Goal: Task Accomplishment & Management: Manage account settings

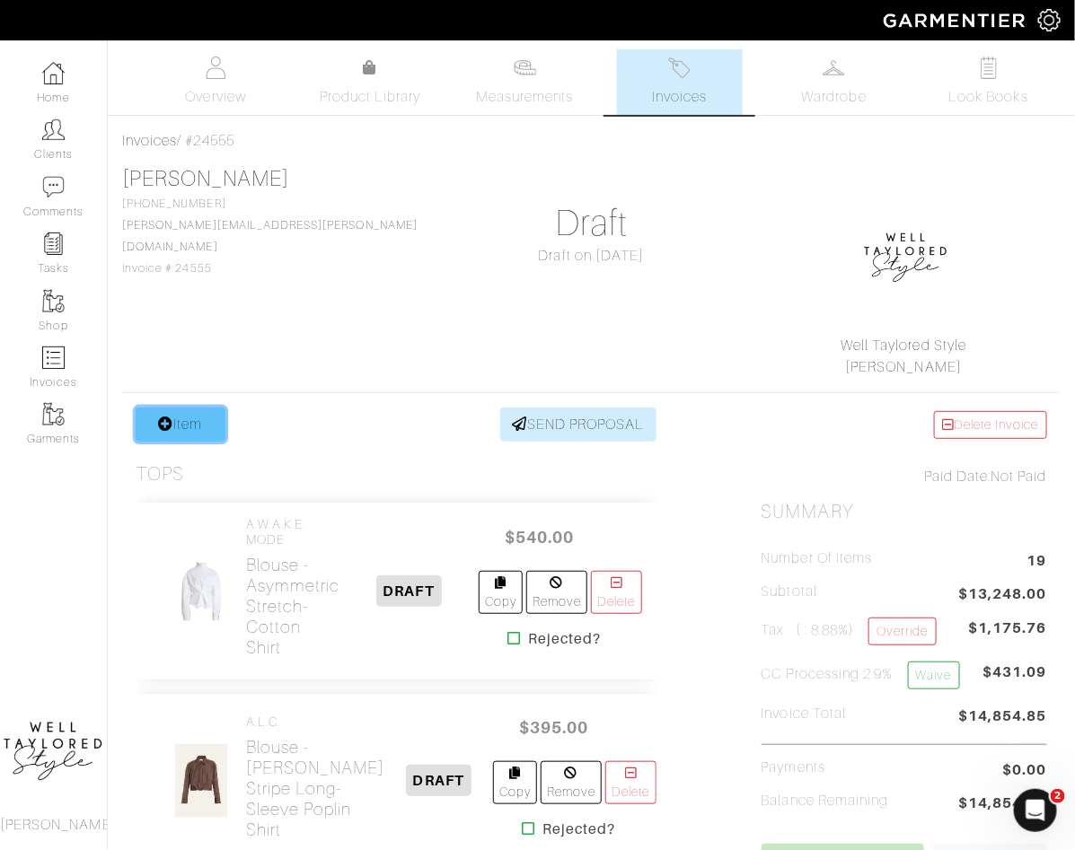
click at [180, 429] on link "Item" at bounding box center [181, 425] width 90 height 34
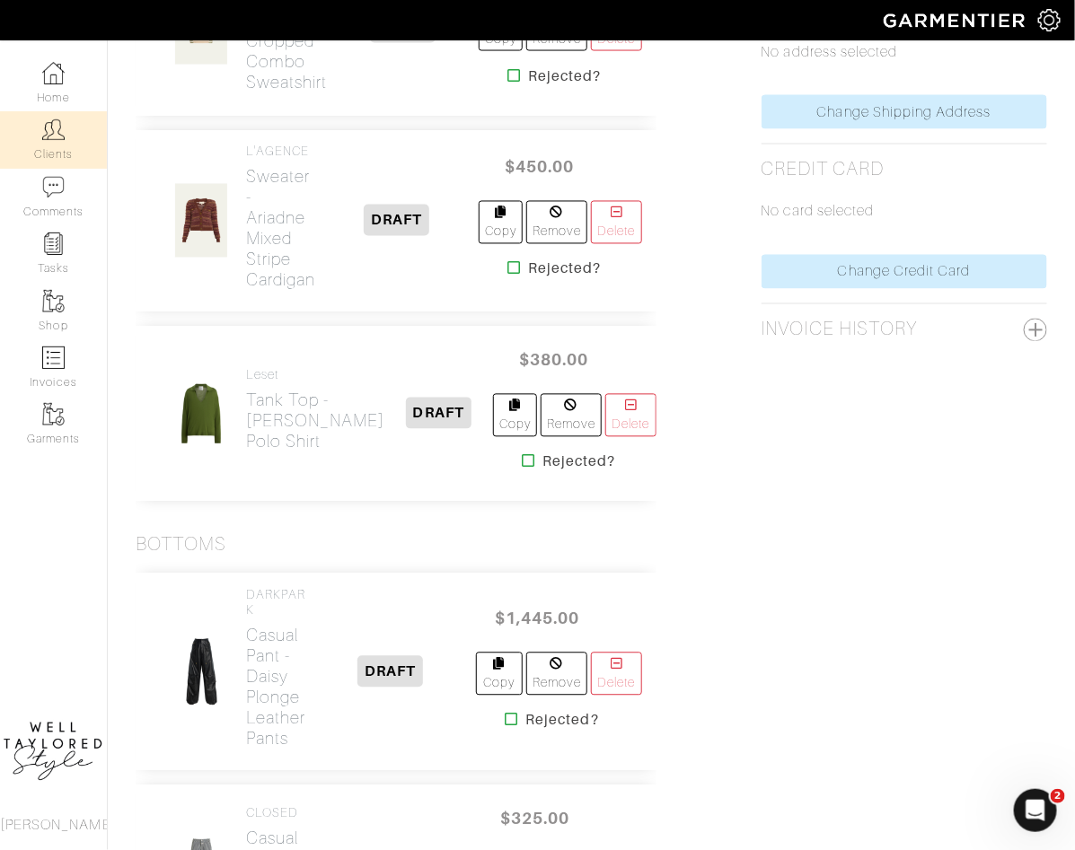
click at [59, 149] on link "Clients" at bounding box center [53, 139] width 107 height 57
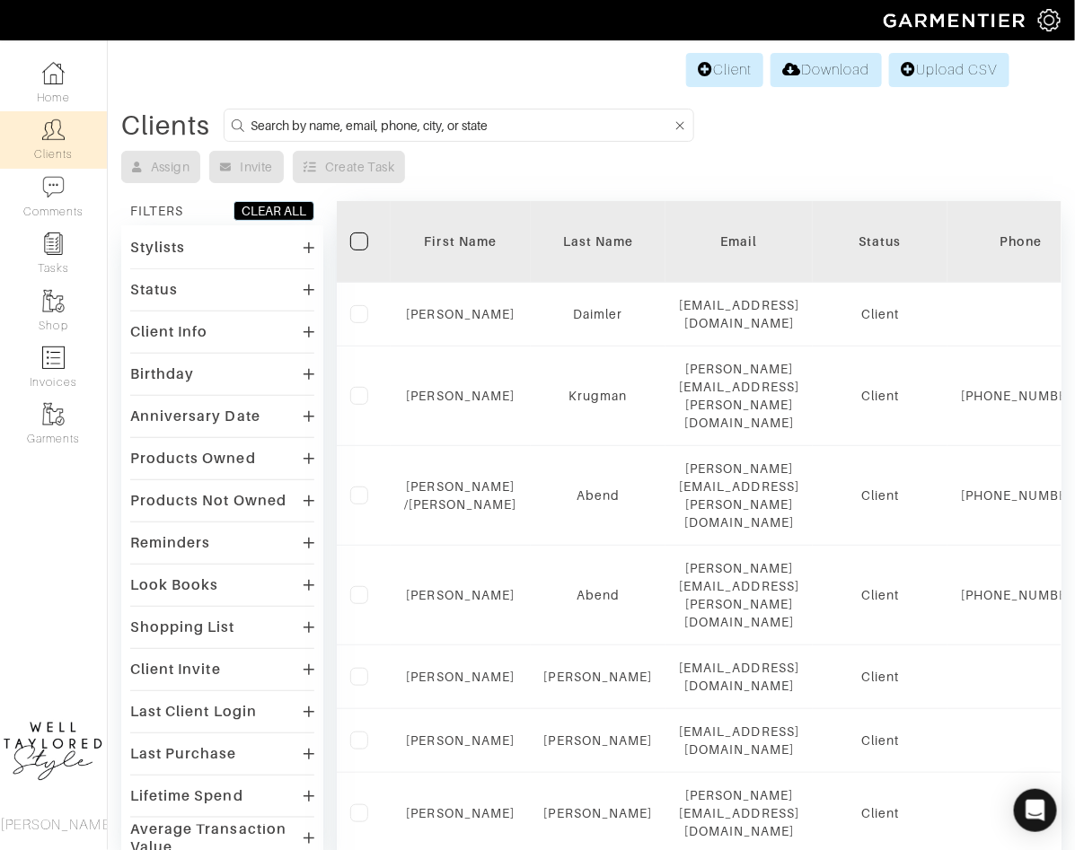
click at [400, 121] on input at bounding box center [462, 125] width 422 height 22
type input "r"
type input "tisch"
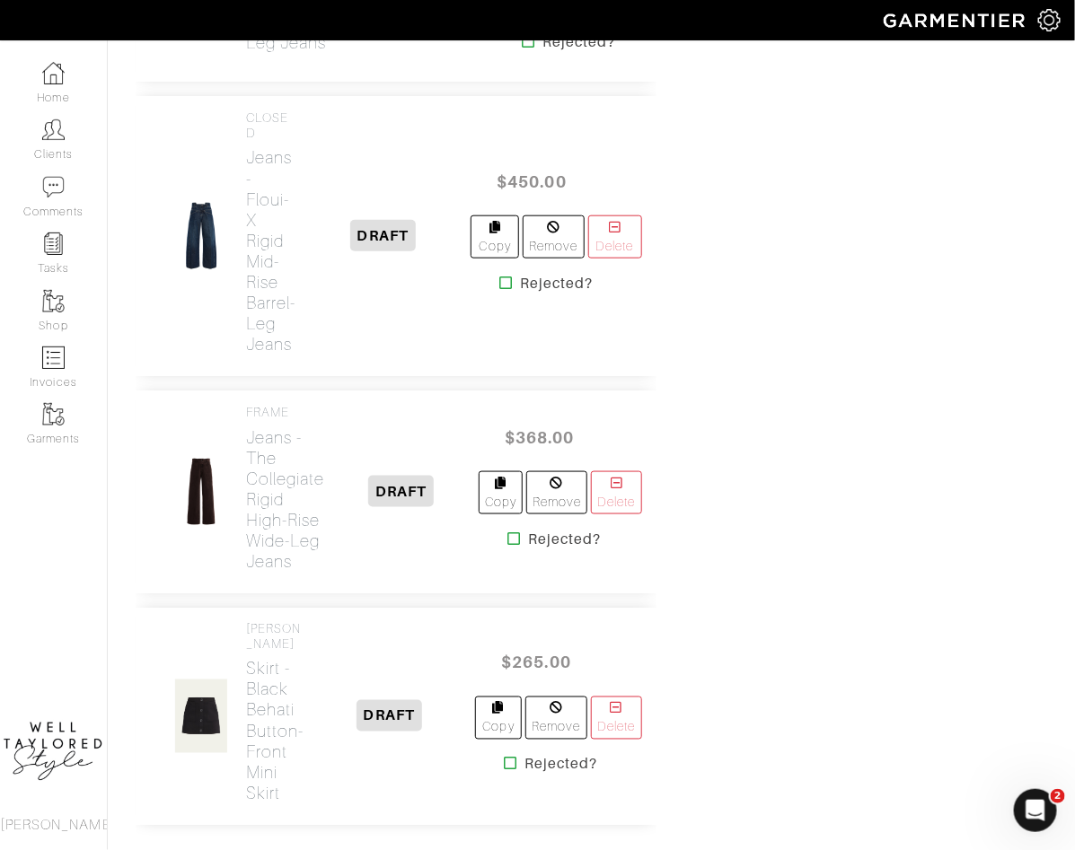
scroll to position [3172, 0]
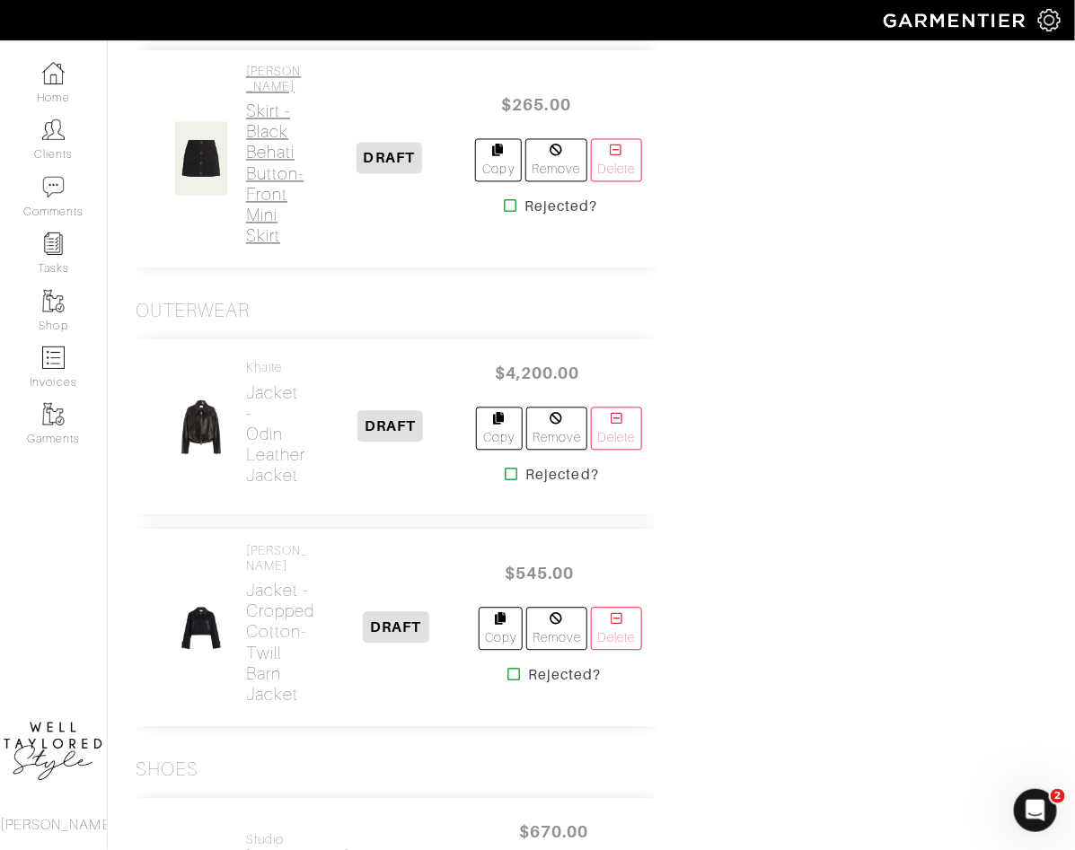
click at [282, 246] on h2 "Skirt - Black Behati Button-Front Mini Skirt" at bounding box center [274, 173] width 57 height 145
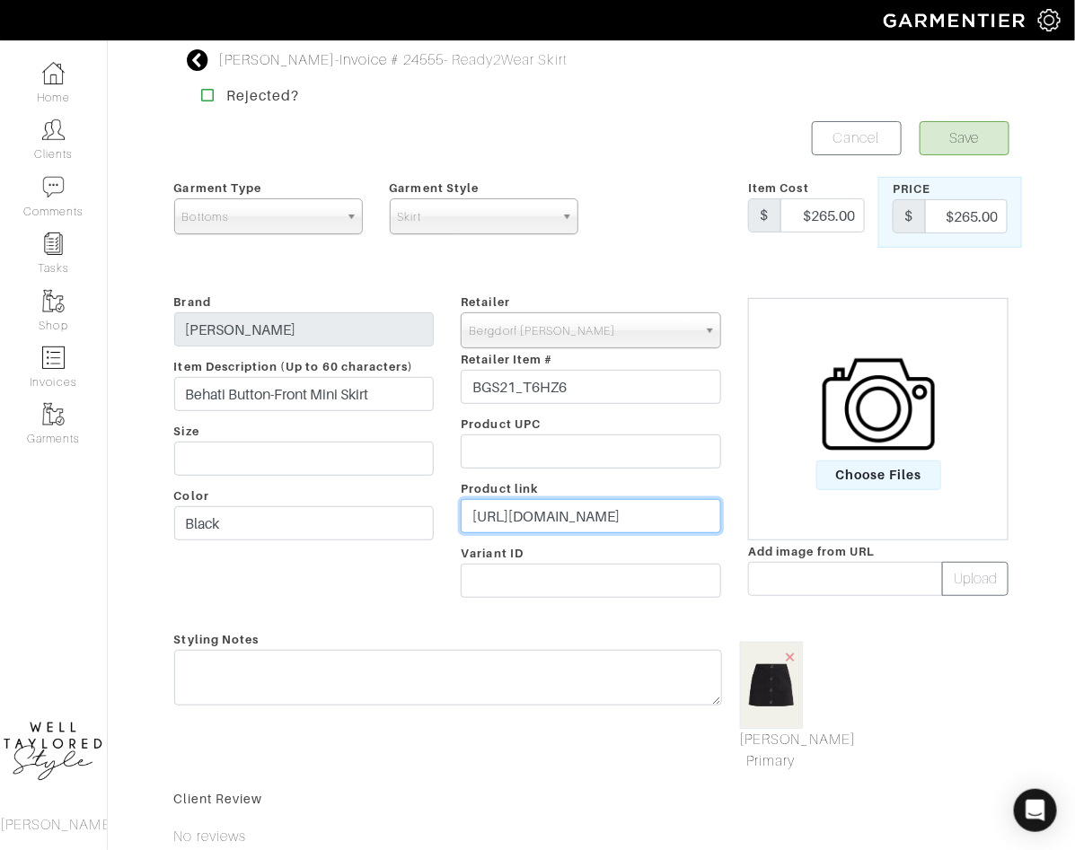
click at [548, 507] on input "https://www.bergdorfgoodman.com/p/ramy-brook-behati-button-front-mini-skirt-pro…" at bounding box center [591, 516] width 260 height 34
paste input "go.shopmy.us/p-25477857"
type input "https://go.shopmy.us/p-25477857"
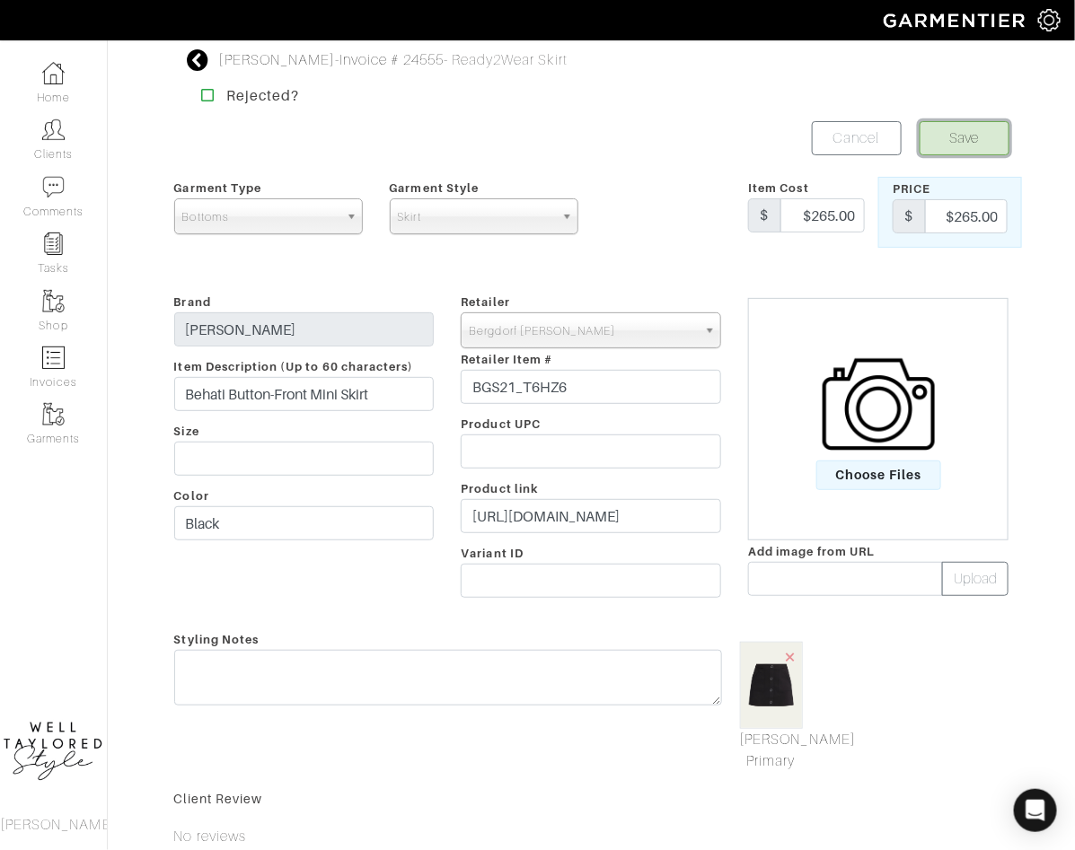
click at [966, 135] on button "Save" at bounding box center [964, 138] width 90 height 34
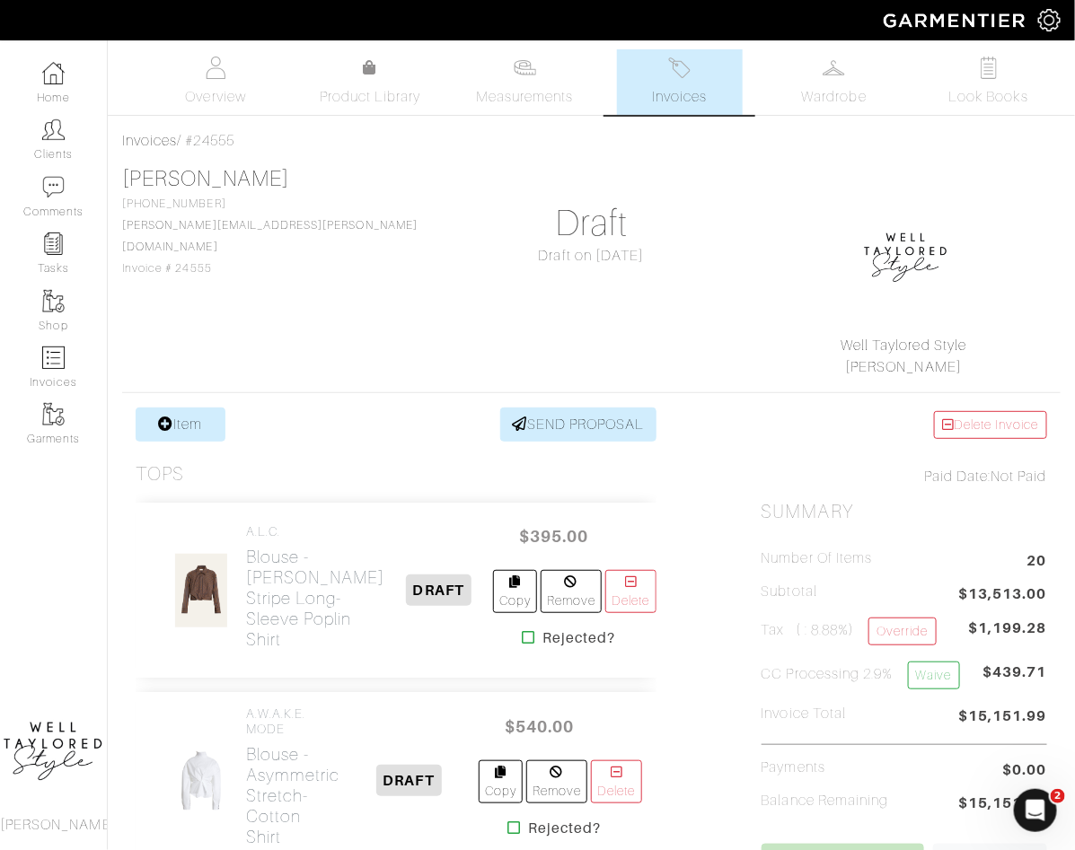
click at [349, 268] on div "Britney Williams 917-495-2612 britney.williams@gmail.com Invoice # 24555 Draft …" at bounding box center [591, 272] width 938 height 212
click at [558, 419] on link "SEND PROPOSAL" at bounding box center [578, 425] width 156 height 34
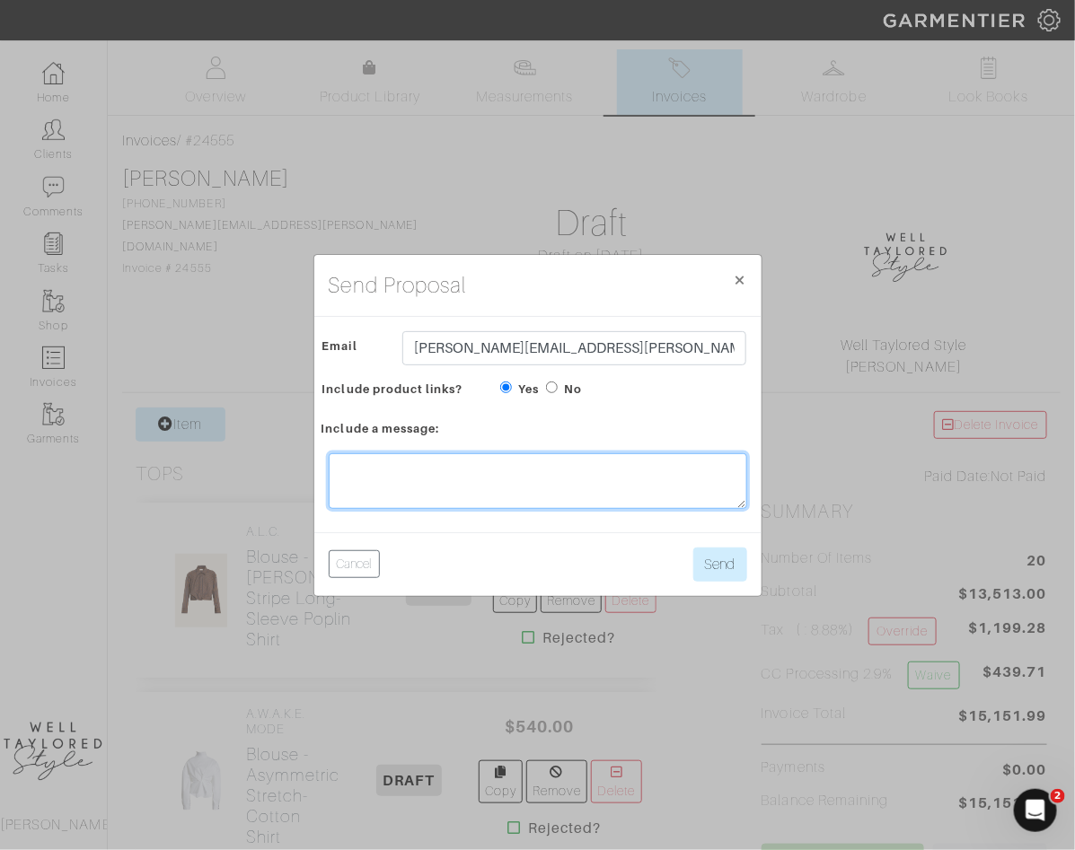
click at [443, 484] on textarea at bounding box center [538, 481] width 418 height 56
type textarea "Let me know what you want to order :)"
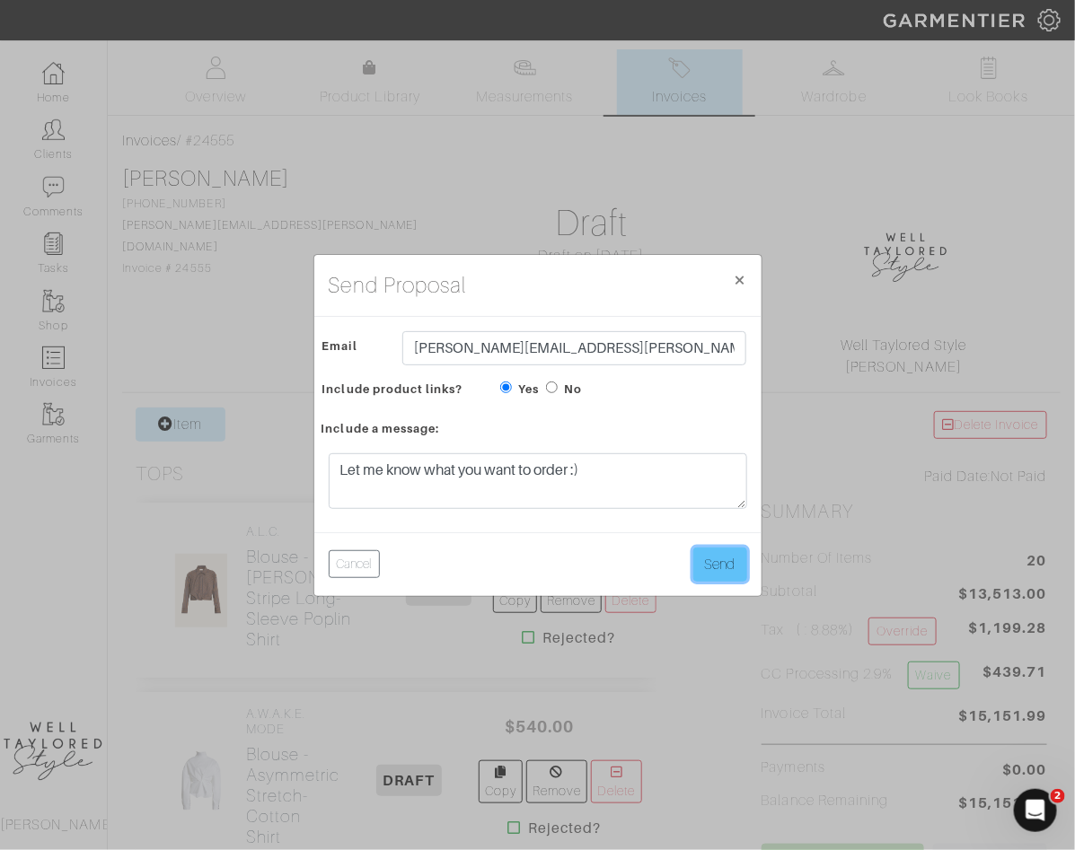
click at [724, 568] on button "Send" at bounding box center [720, 565] width 54 height 34
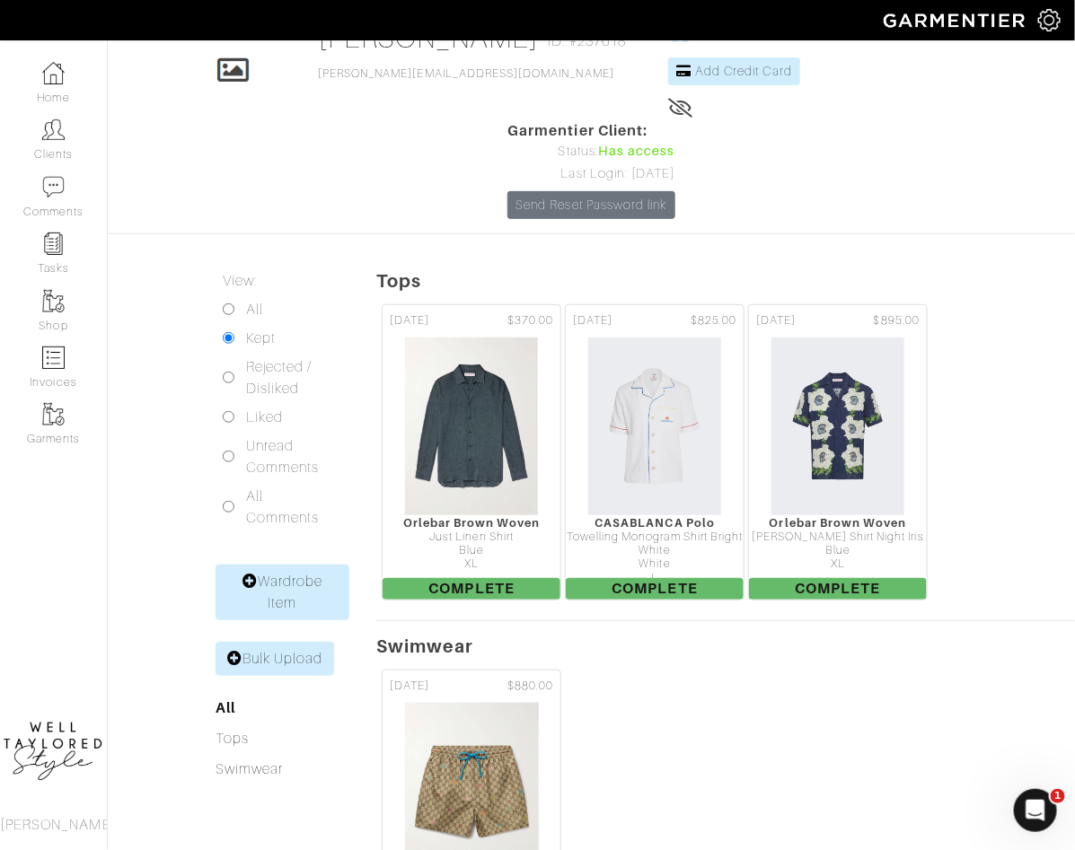
scroll to position [217, 0]
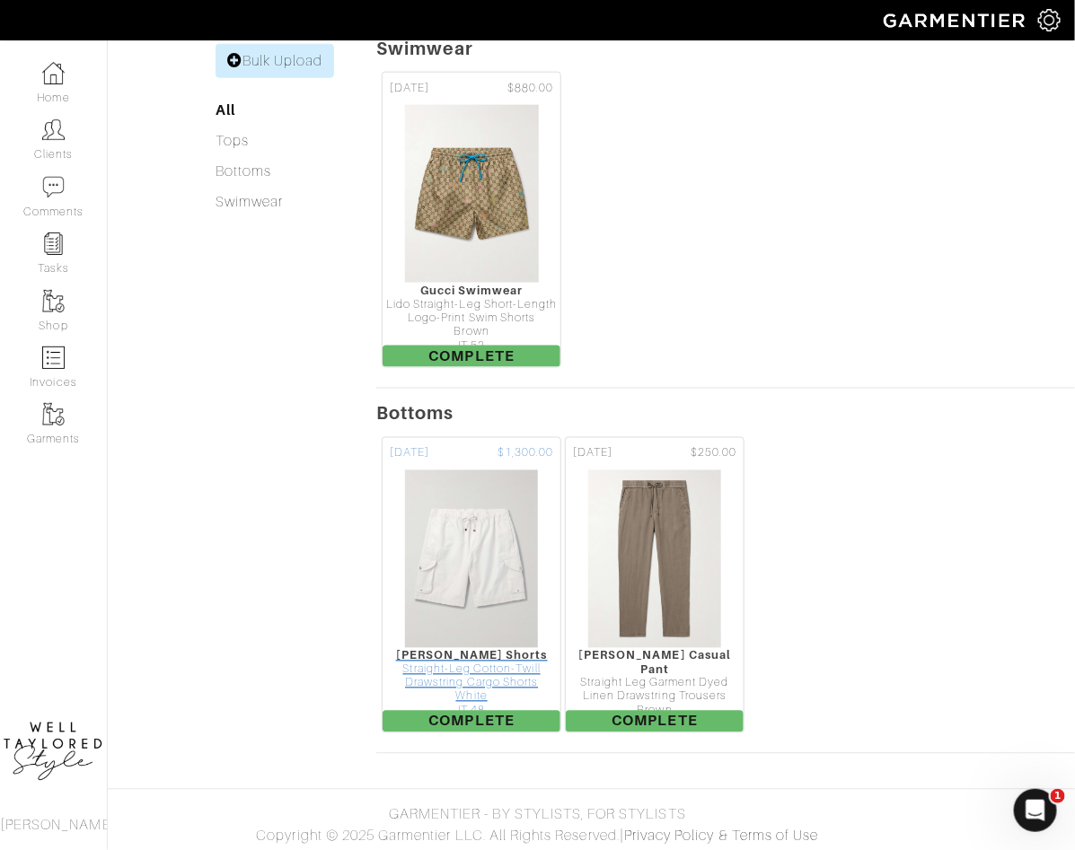
click at [472, 593] on img at bounding box center [471, 560] width 135 height 180
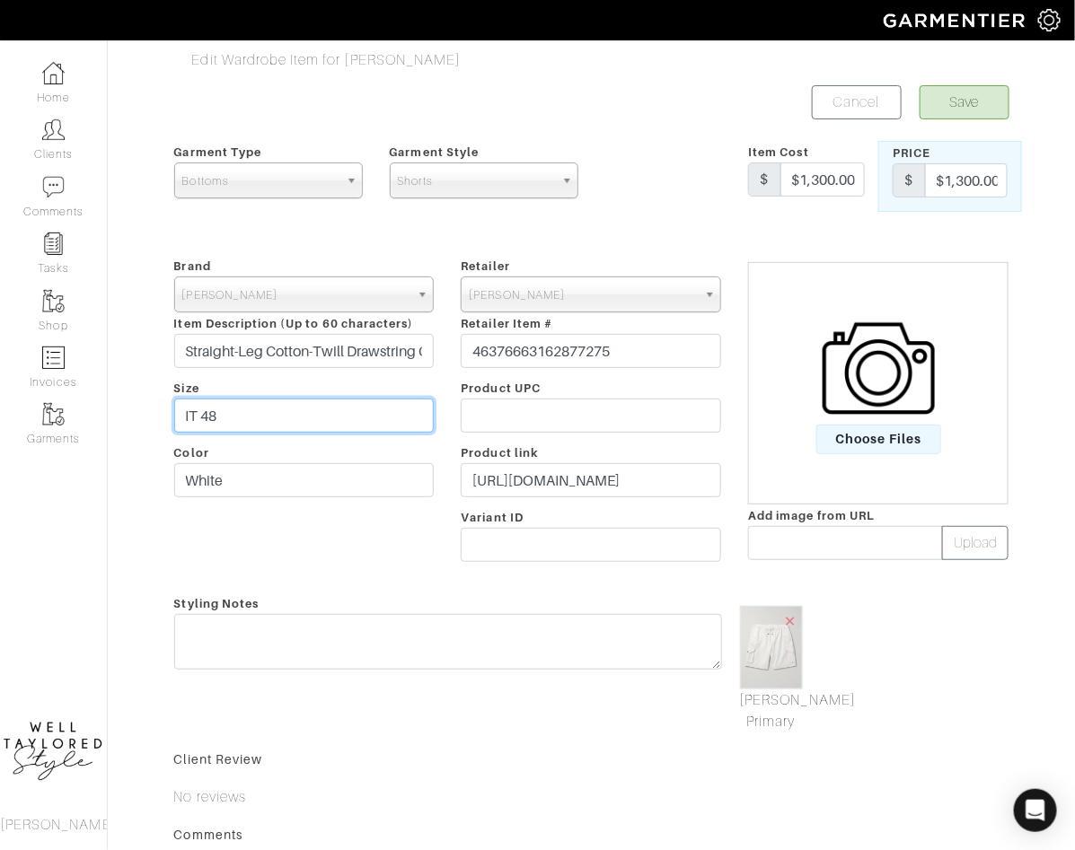
click at [266, 402] on input "IT 48" at bounding box center [304, 416] width 260 height 34
click at [211, 409] on input "IT 48" at bounding box center [304, 416] width 260 height 34
type input "IT 50"
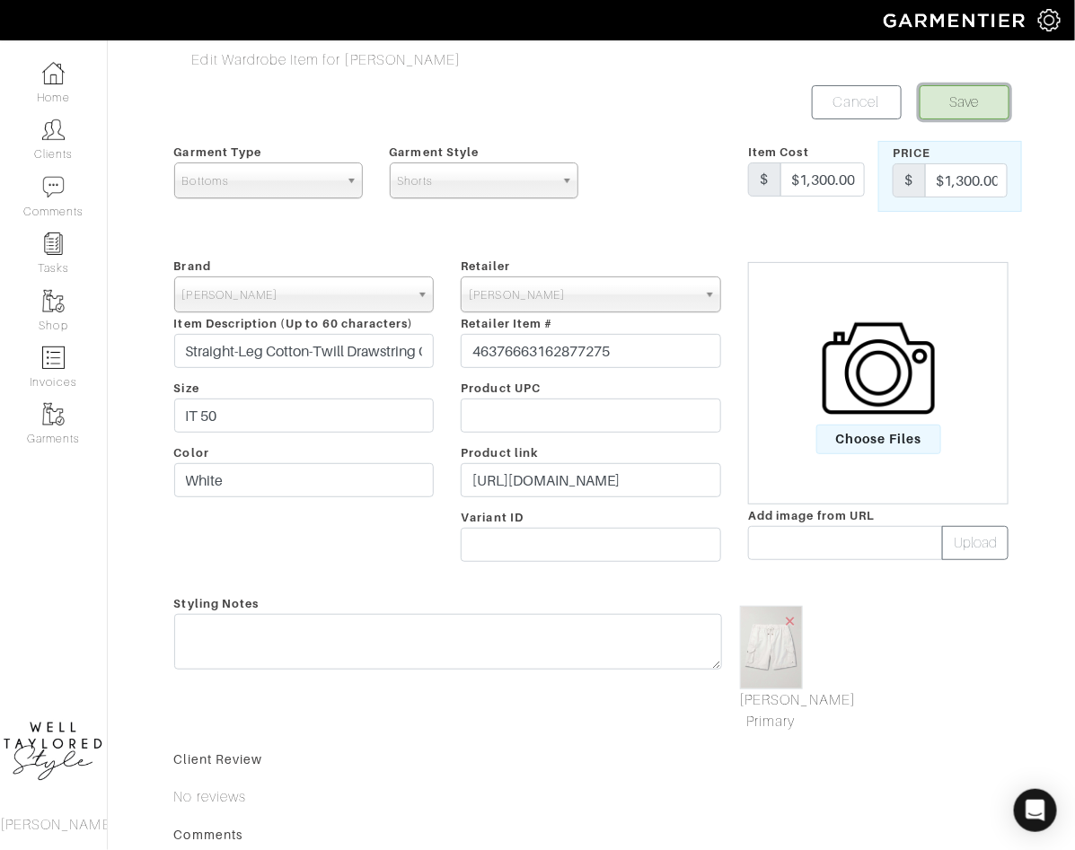
click at [953, 101] on button "Save" at bounding box center [964, 102] width 90 height 34
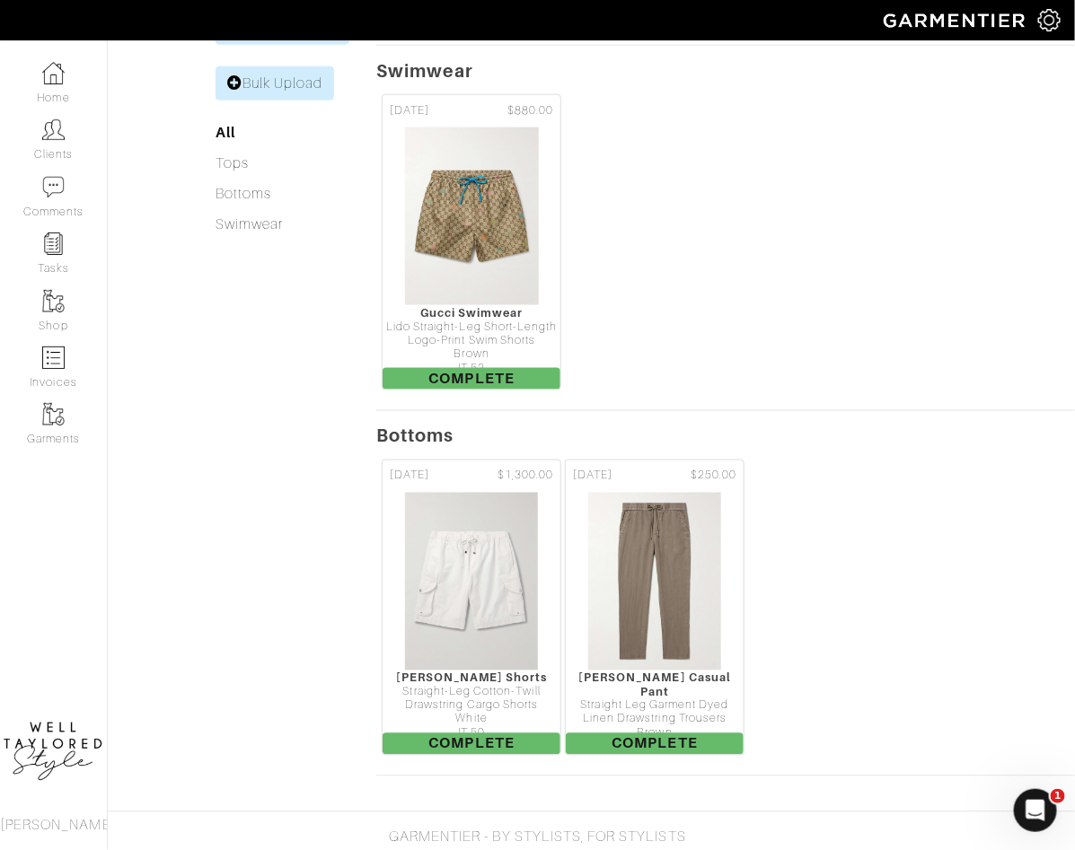
scroll to position [692, 0]
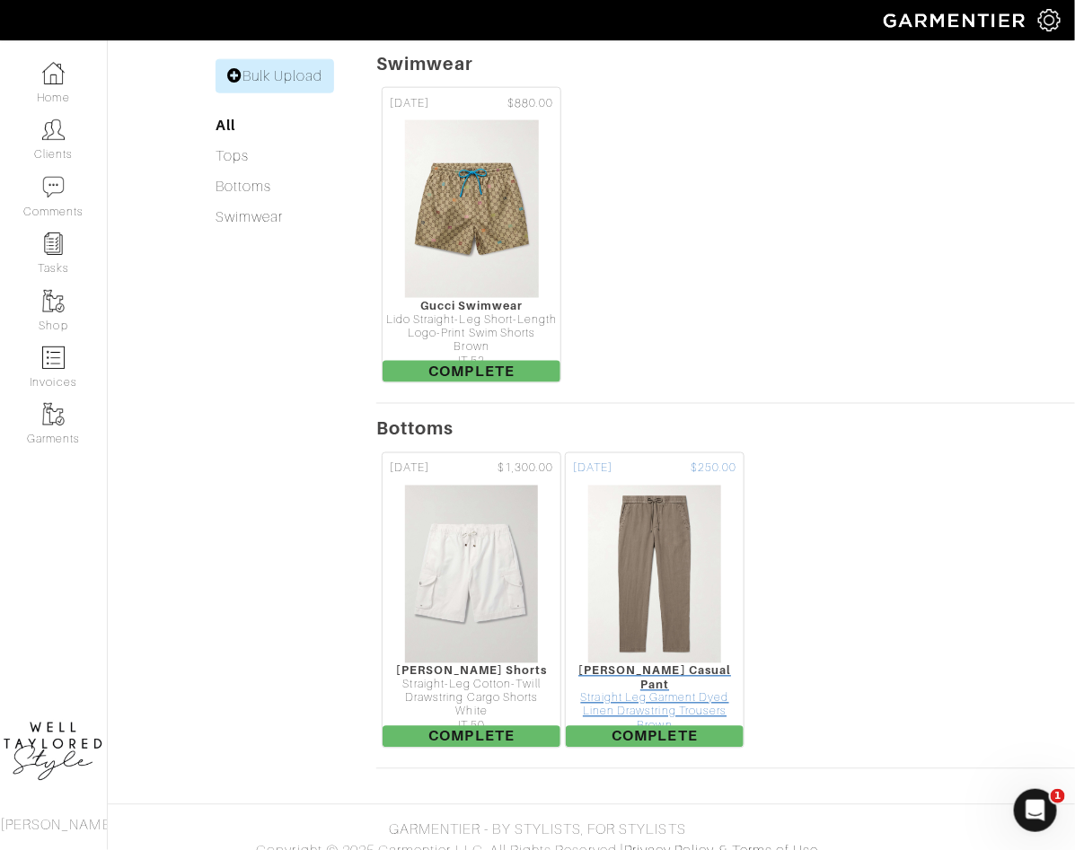
click at [639, 592] on img at bounding box center [654, 575] width 135 height 180
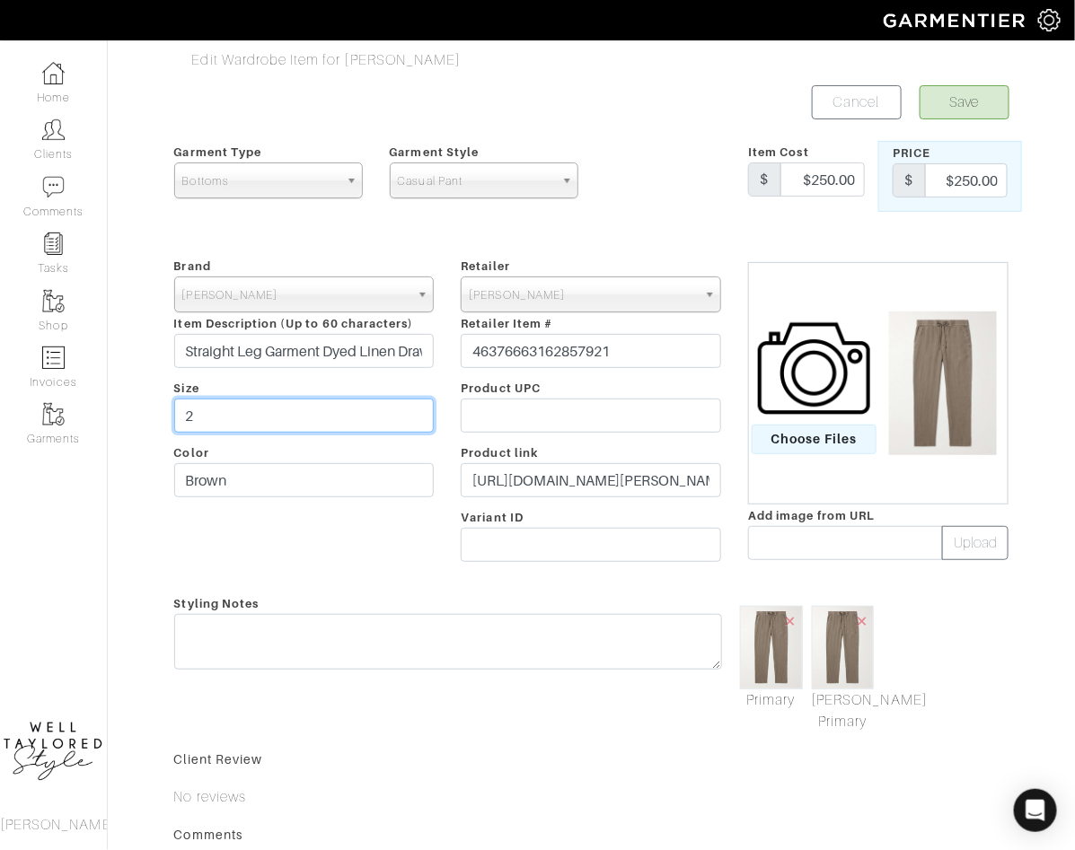
click at [304, 410] on input "2" at bounding box center [304, 416] width 260 height 34
type input "3"
click at [971, 92] on button "Save" at bounding box center [964, 102] width 90 height 34
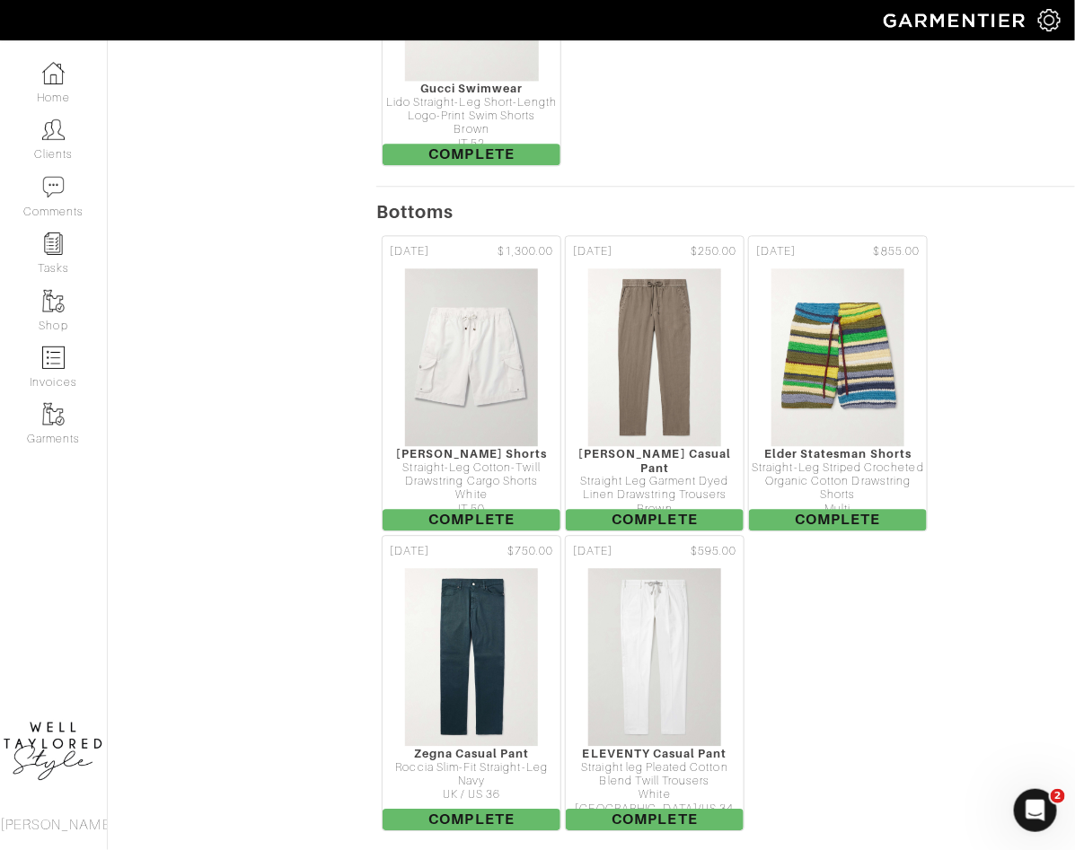
scroll to position [1307, 0]
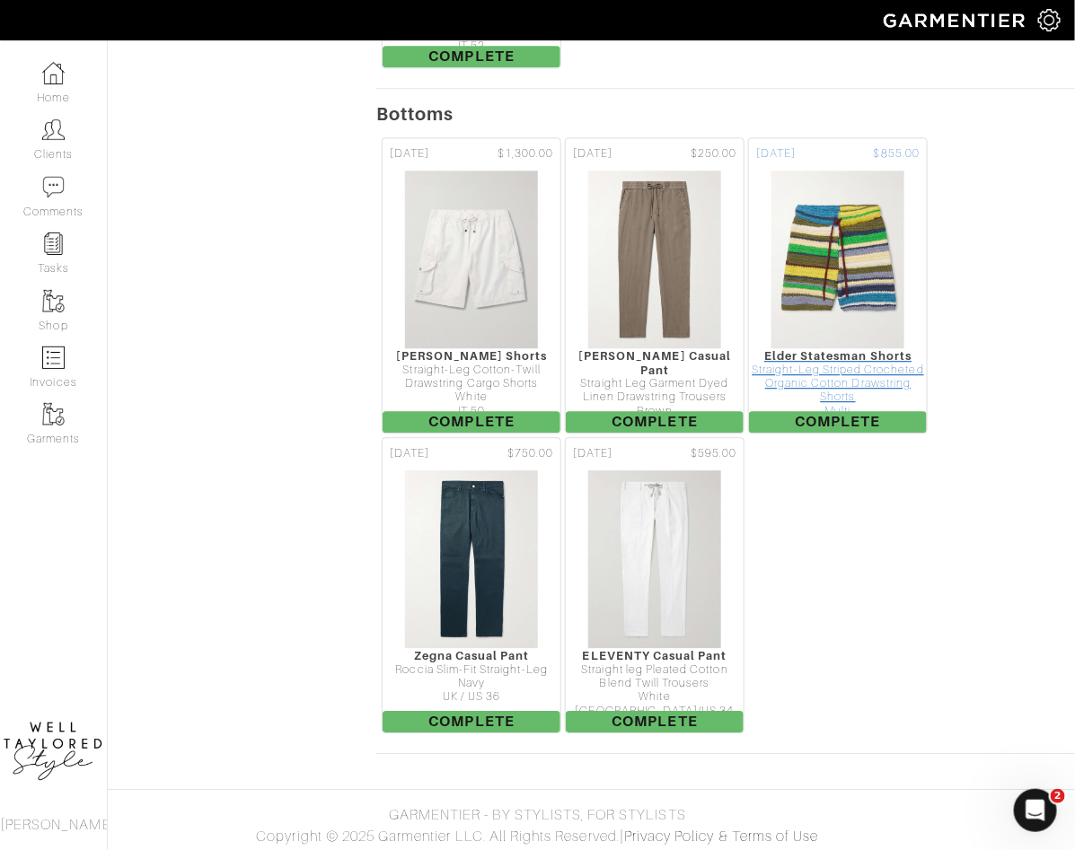
click at [839, 328] on img at bounding box center [837, 260] width 135 height 180
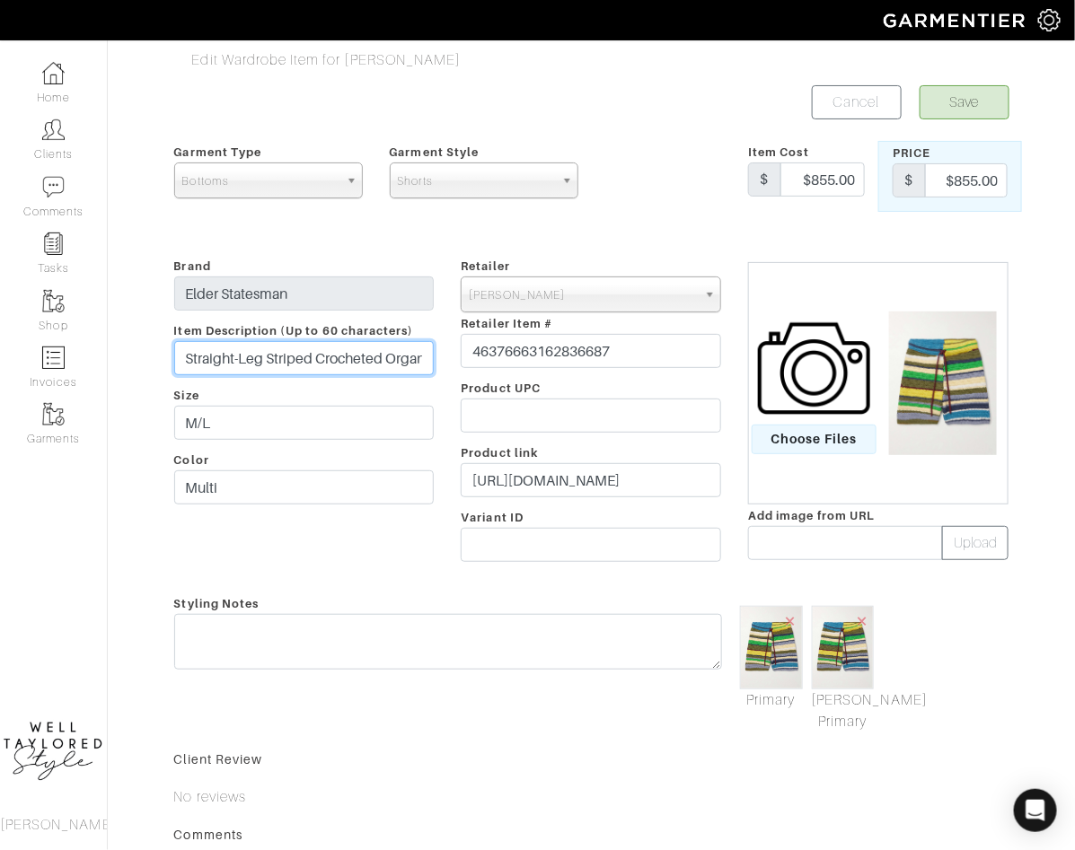
click at [344, 345] on input "Straight-Leg Striped Crocheted Organic Cotton Drawstring Shorts" at bounding box center [304, 358] width 260 height 34
paste input "Embroidered Striped Organic Cotton- Terry Draw"
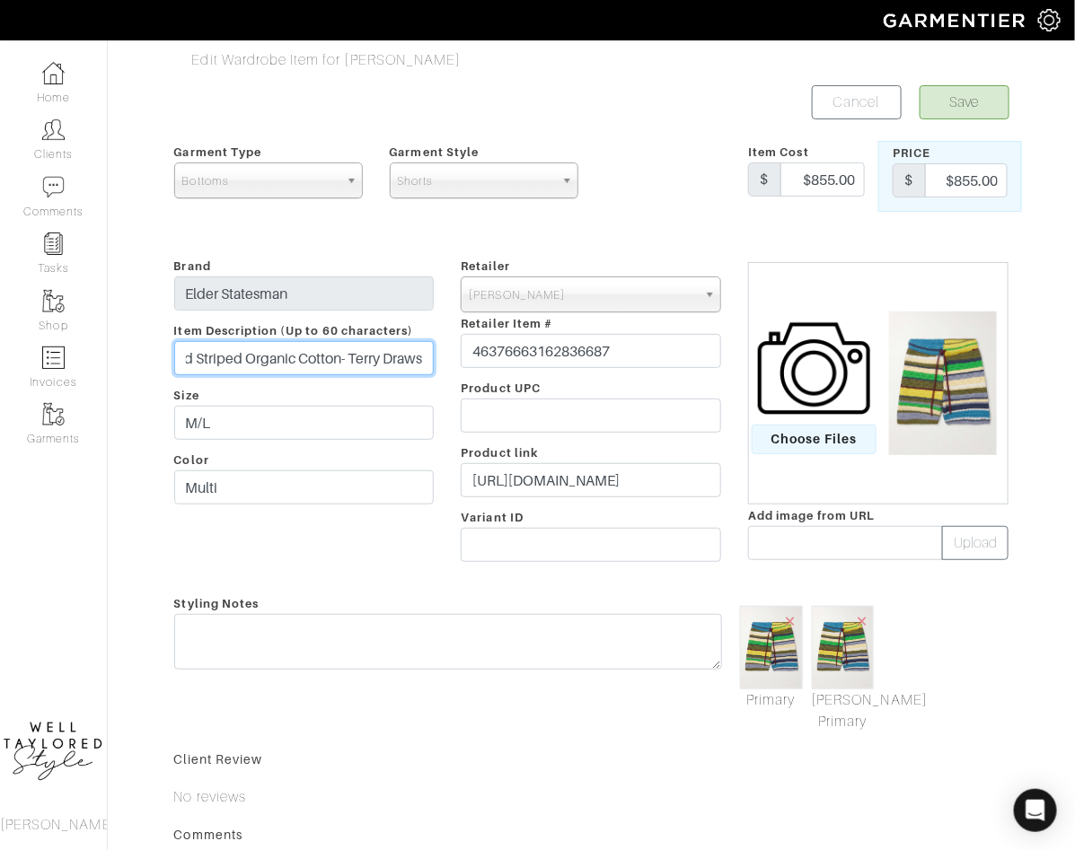
type input "Straight-Leg Embroidered Striped Organic Cotton- Terry Draws"
click at [305, 422] on input "M/L" at bounding box center [304, 423] width 260 height 34
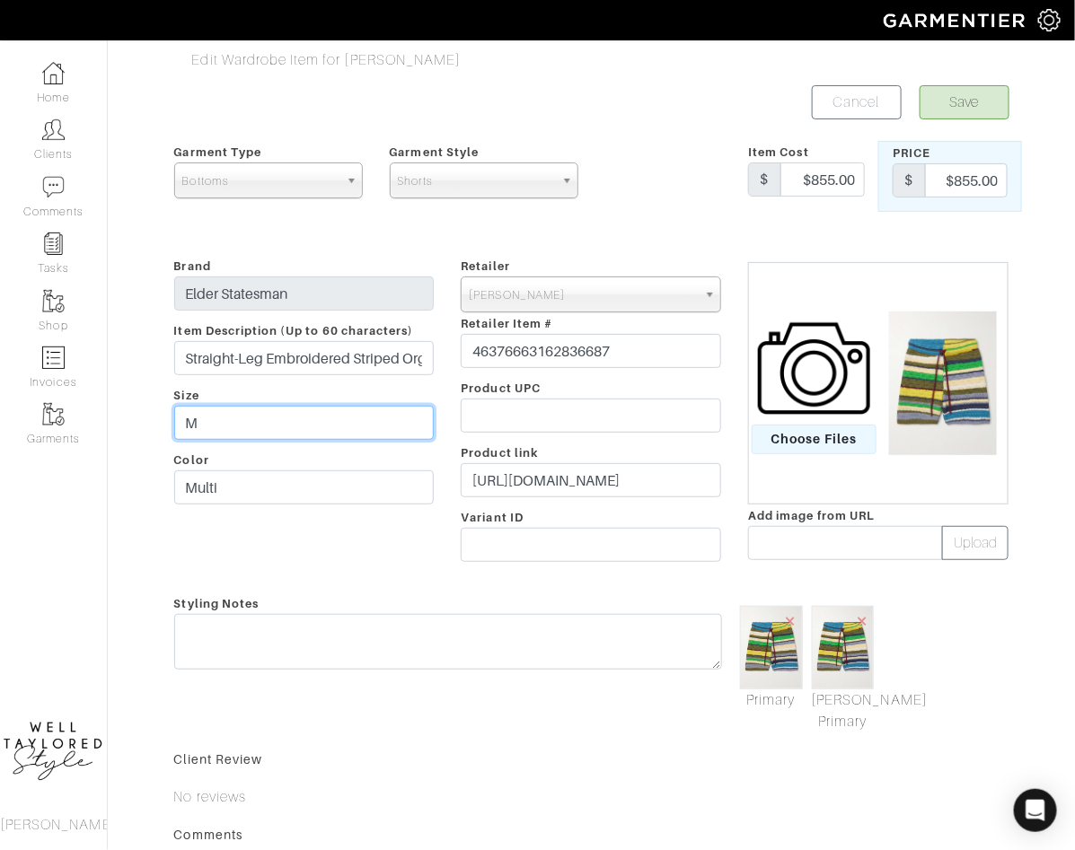
type input "M"
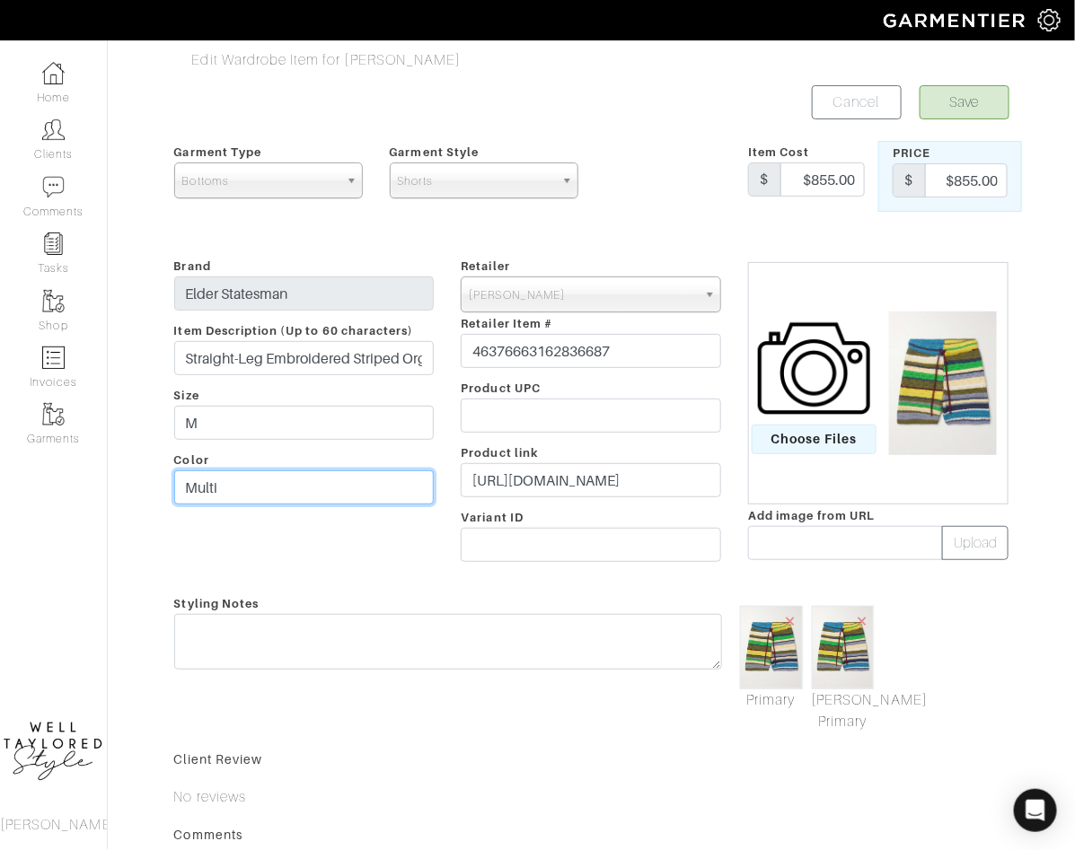
click at [224, 470] on input "Multi" at bounding box center [304, 487] width 260 height 34
type input "Blue and White"
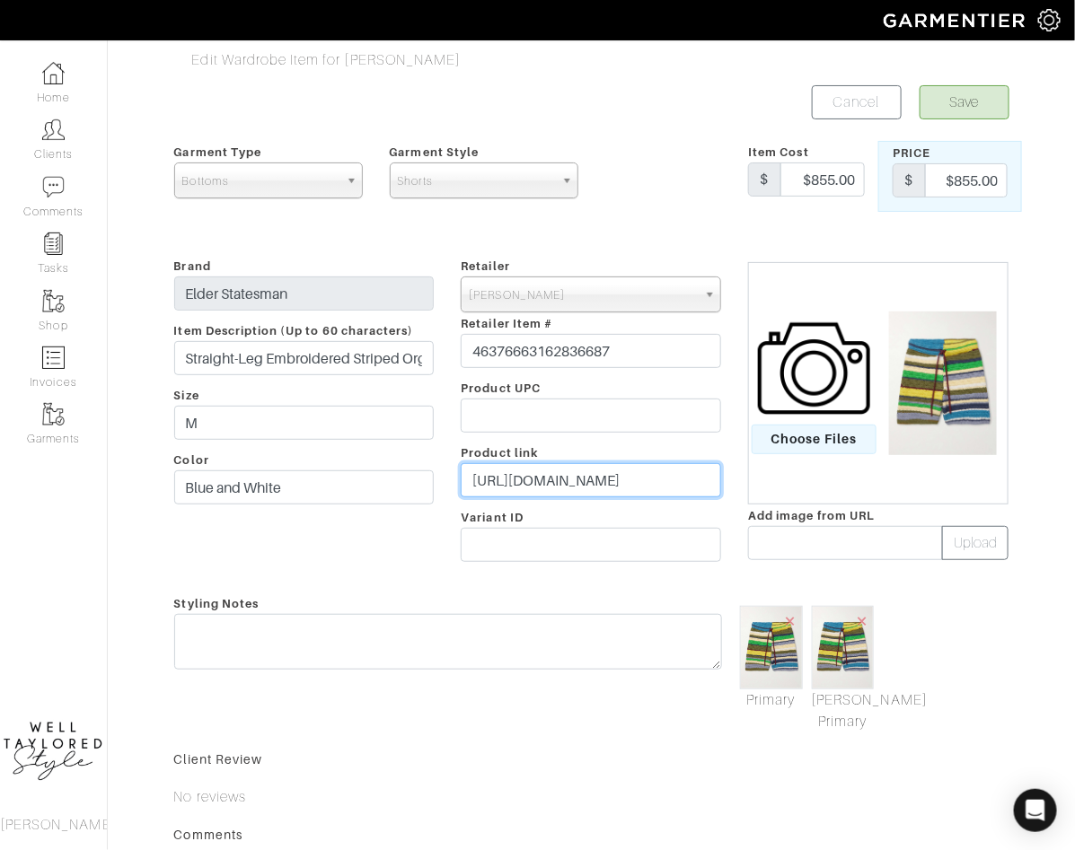
click at [654, 481] on input "https://www.mrporter.com/en-us/mens/product/the-elder-statesman/clothing/casual…" at bounding box center [591, 480] width 260 height 34
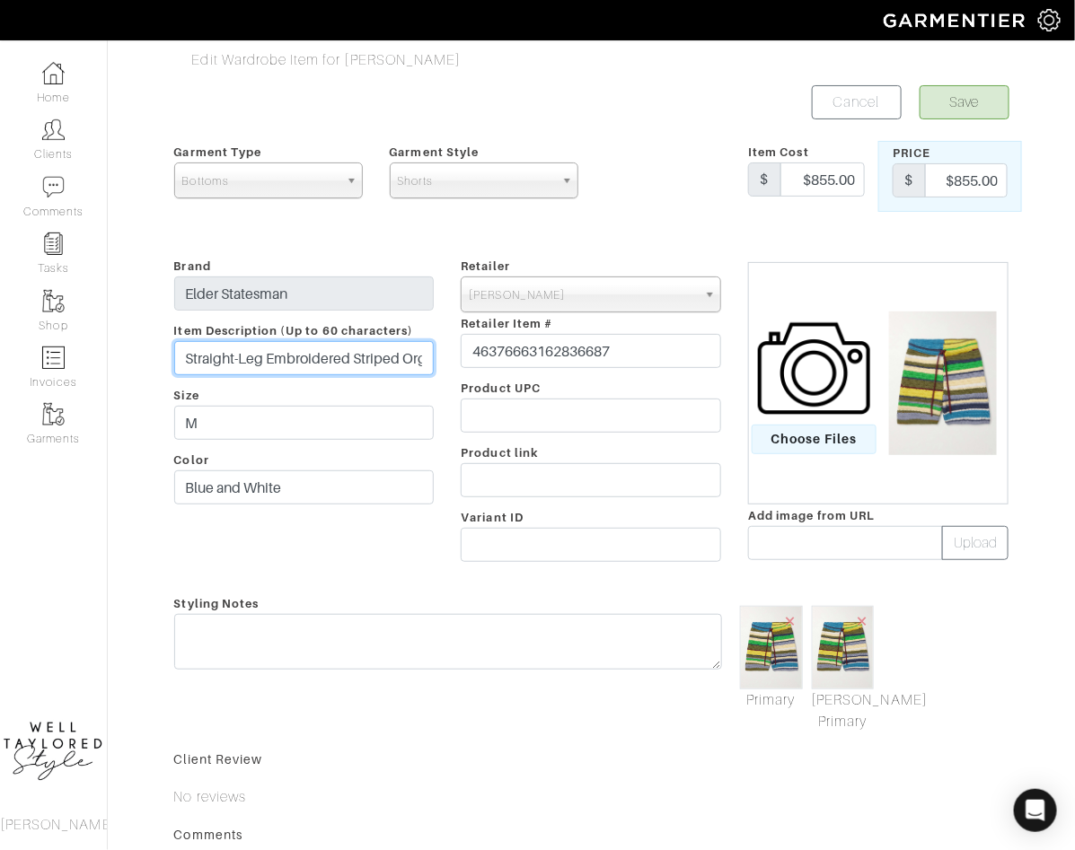
click at [331, 359] on input "Straight-Leg Embroidered Striped Organic Cotton- Terry Draws" at bounding box center [304, 358] width 260 height 34
click at [602, 479] on input "text" at bounding box center [591, 480] width 260 height 34
paste input "https://www.mrporter.com/en-us/mens/product/the-elder-statesman/clothing/casual…"
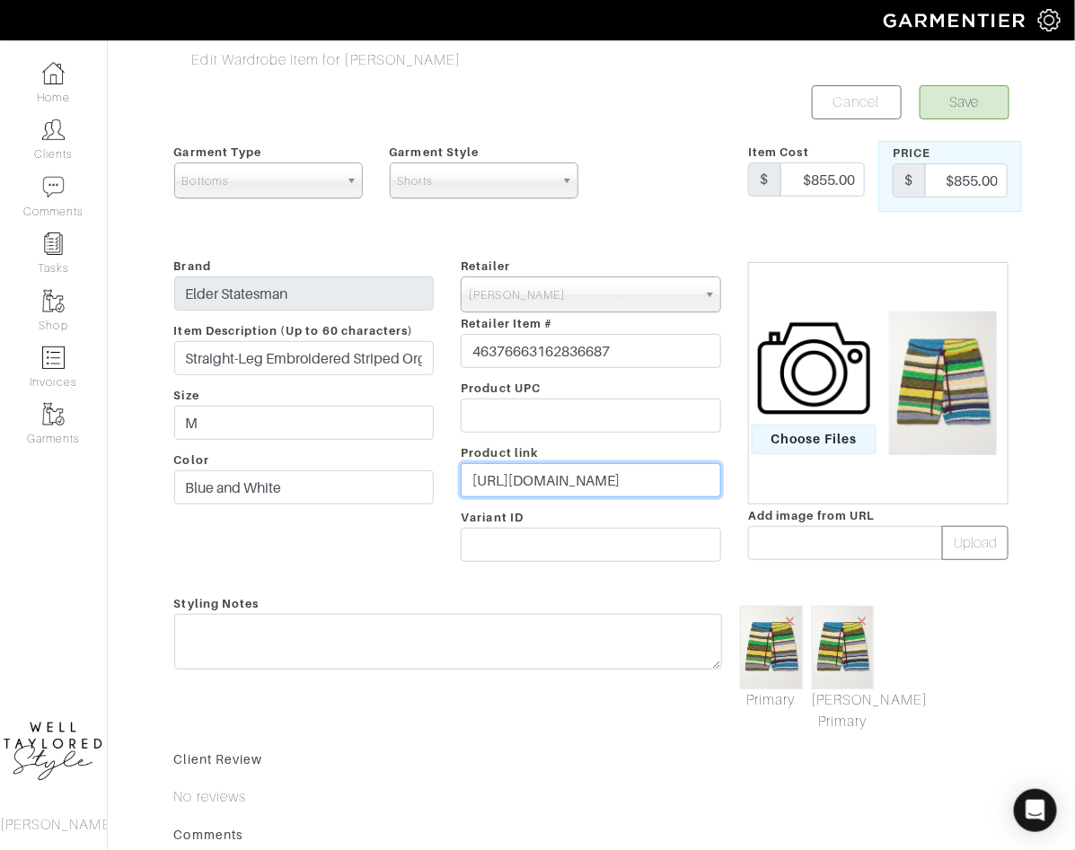
scroll to position [0, 5228]
type input "https://www.mrporter.com/en-us/mens/product/the-elder-statesman/clothing/casual…"
click at [839, 429] on span "Choose Files" at bounding box center [814, 440] width 125 height 30
click at [0, 0] on input "Choose Files" at bounding box center [0, 0] width 0 height 0
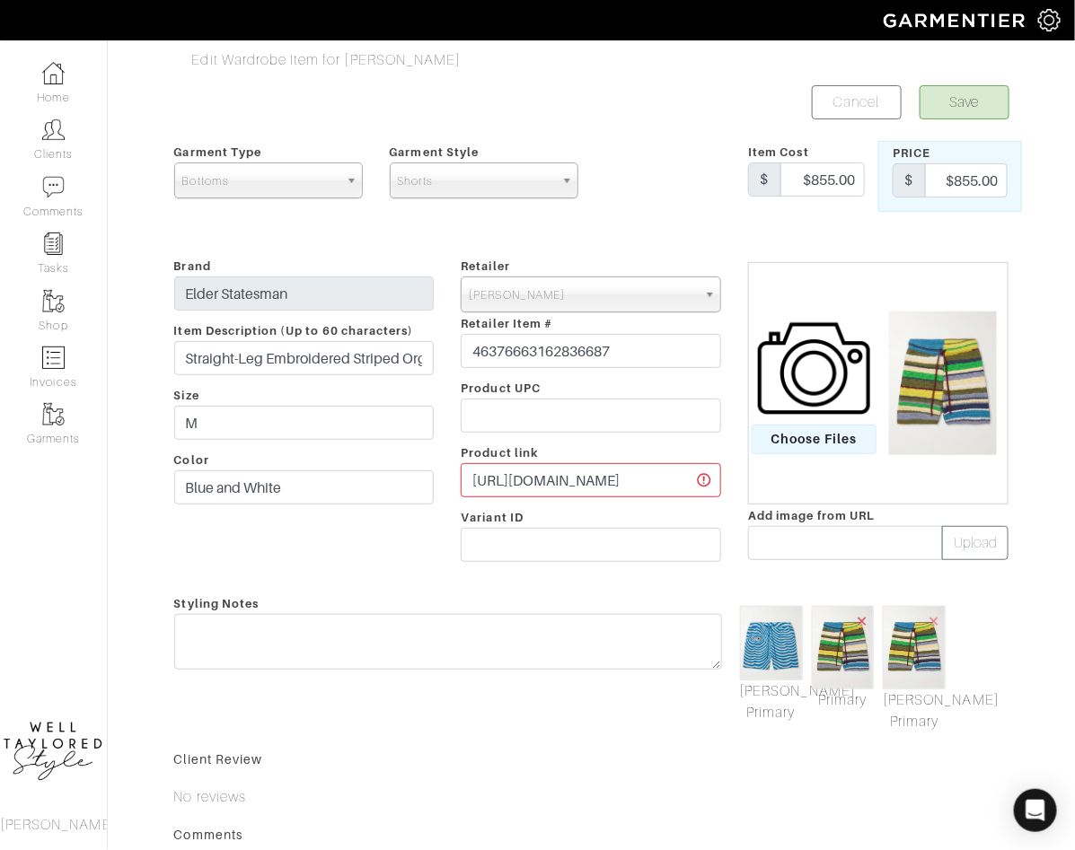
click at [865, 619] on span "×" at bounding box center [862, 621] width 14 height 24
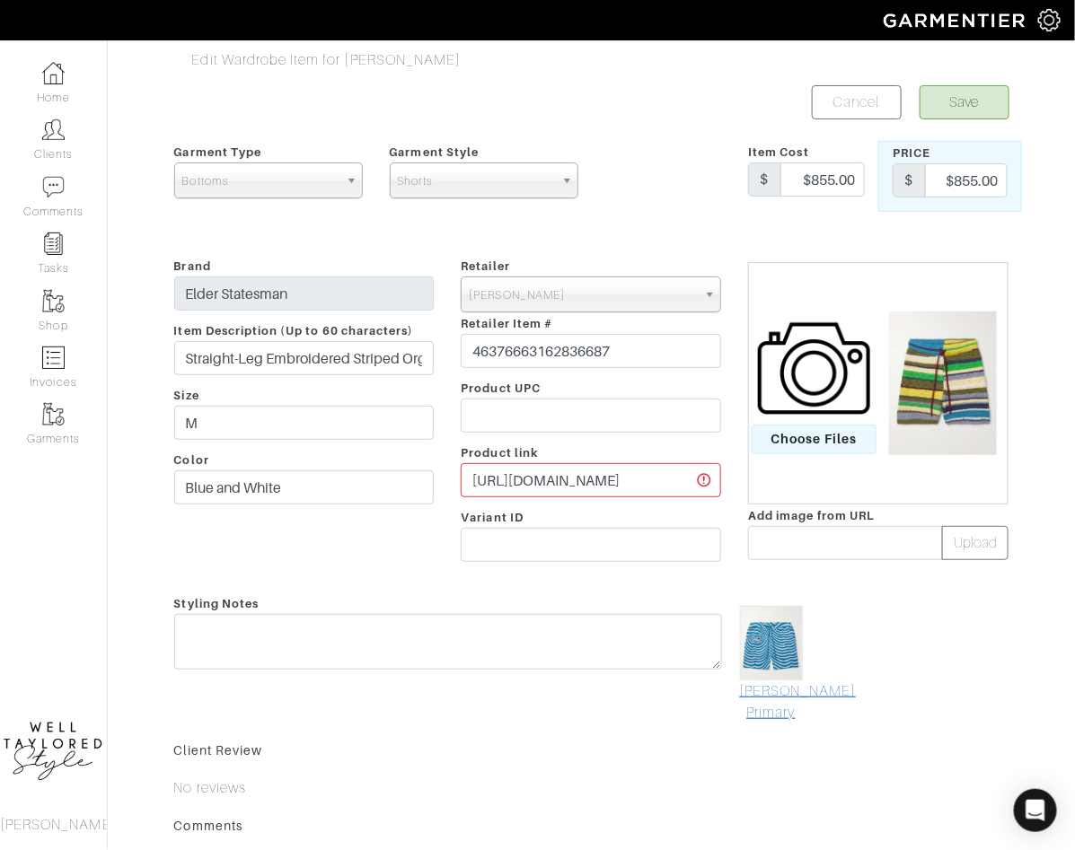
click at [773, 699] on link "Mark As Primary" at bounding box center [771, 702] width 63 height 43
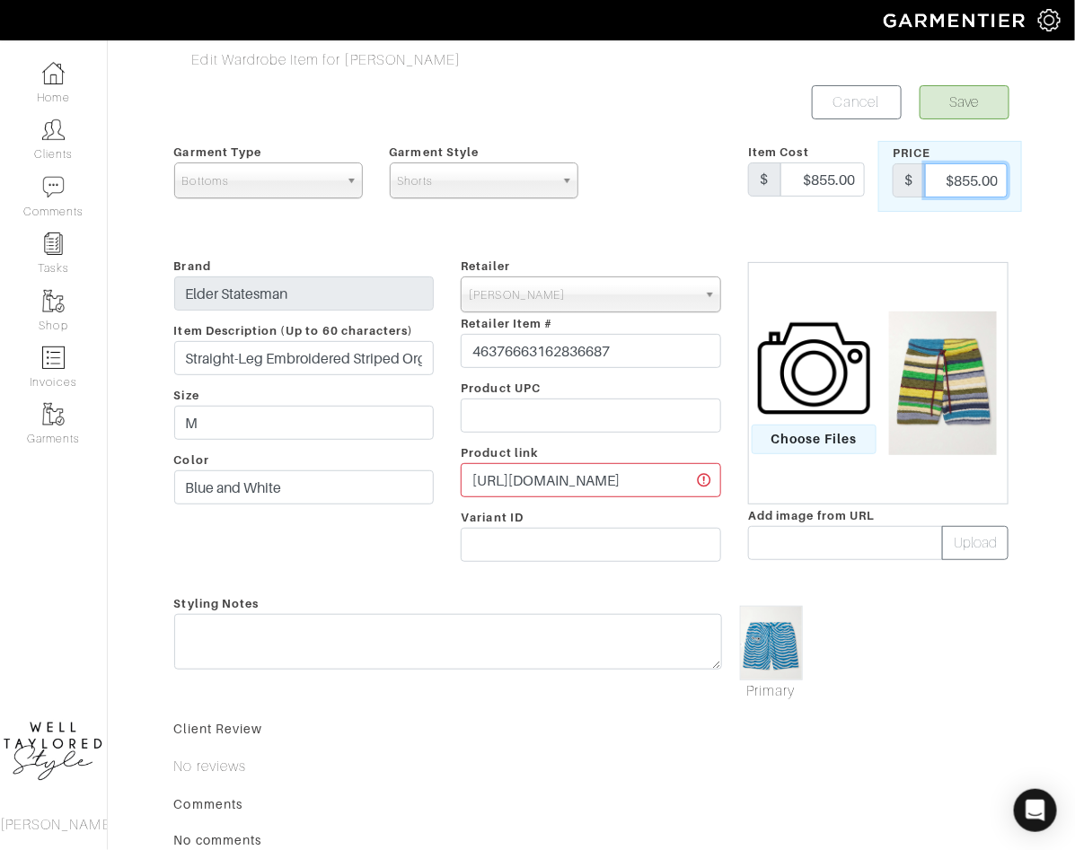
click at [987, 184] on input "$855.00" at bounding box center [967, 180] width 84 height 34
type input "835"
click at [840, 186] on input "$855.00" at bounding box center [822, 180] width 85 height 34
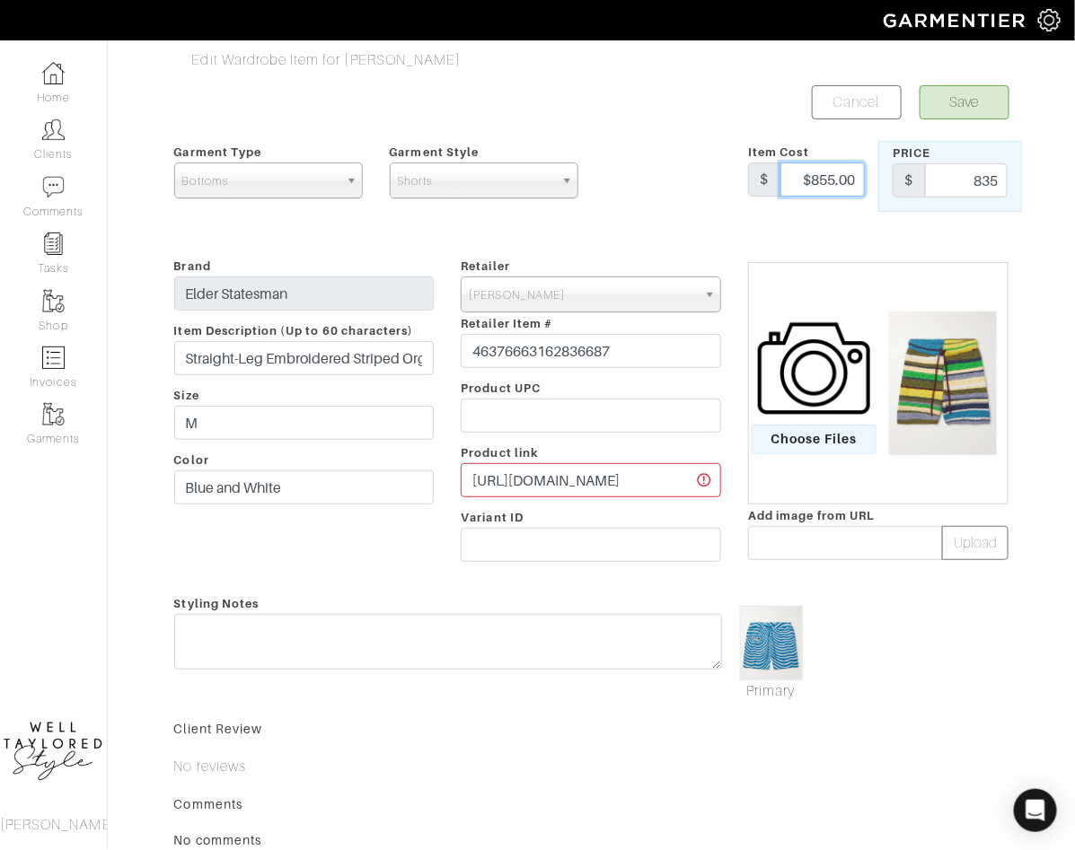
click at [840, 186] on input "$855.00" at bounding box center [822, 180] width 85 height 34
type input "$835"
click at [951, 114] on button "Save" at bounding box center [964, 102] width 90 height 34
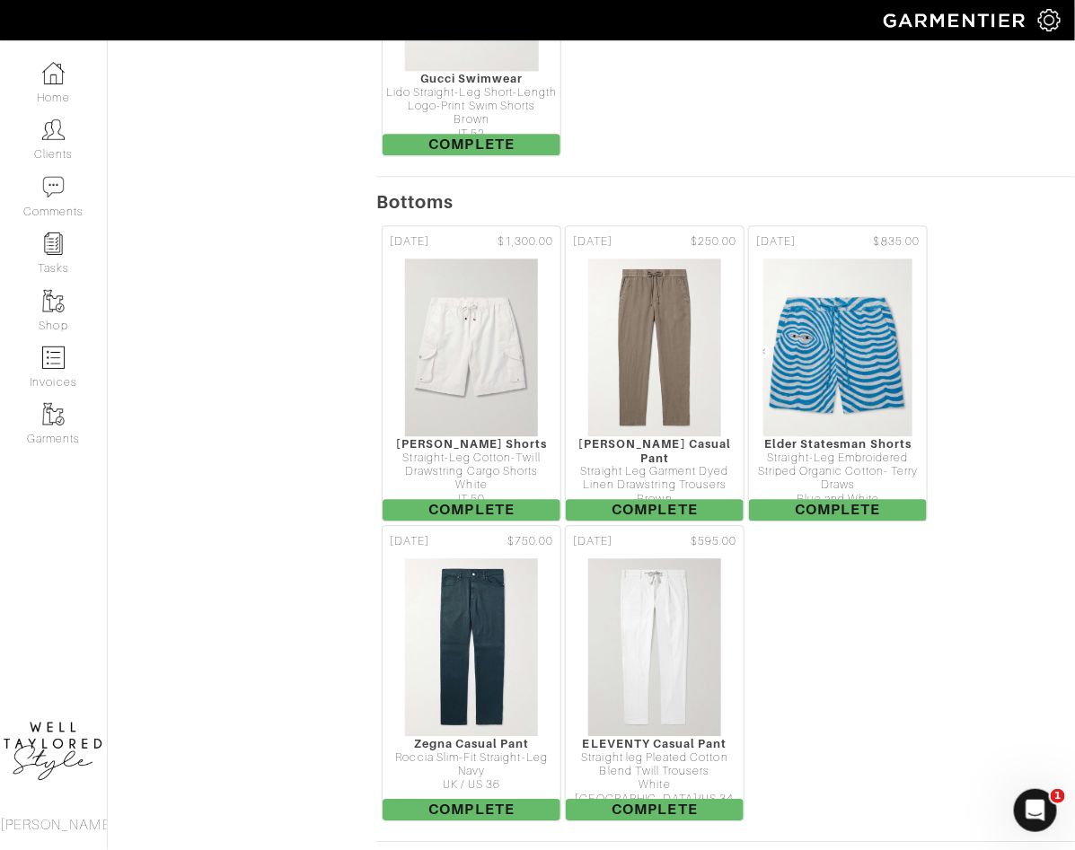
scroll to position [1307, 0]
